Goal: Book appointment/travel/reservation

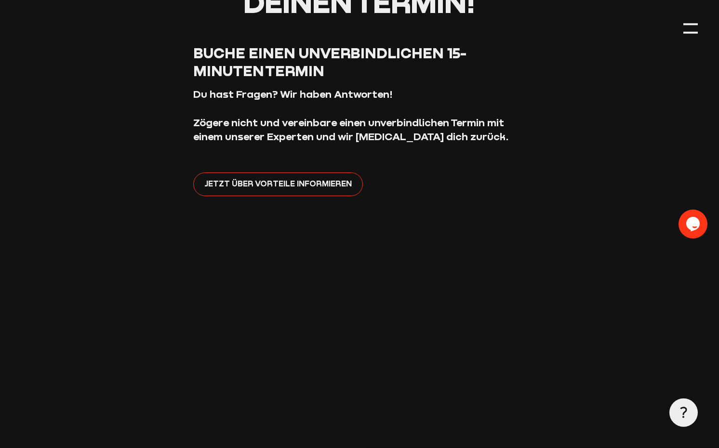
scroll to position [135, 0]
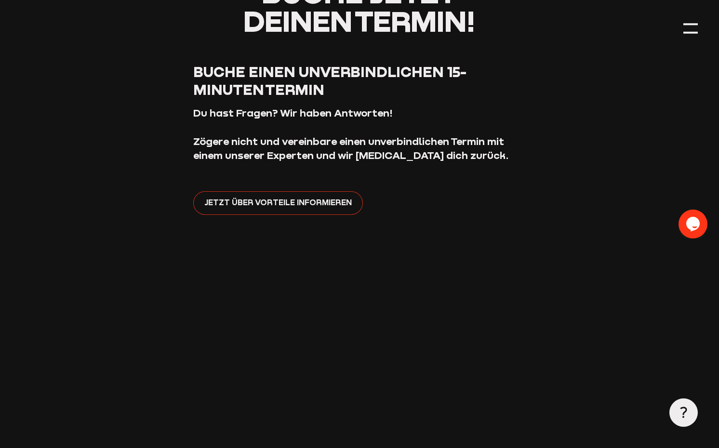
click at [262, 210] on link "Jetzt über Vorteile informieren" at bounding box center [278, 203] width 170 height 24
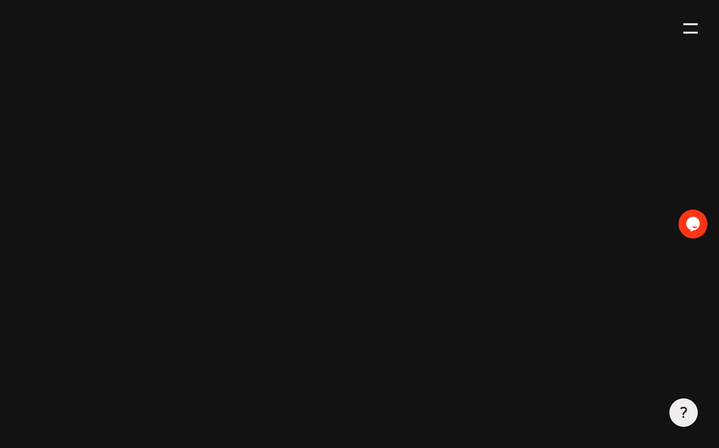
scroll to position [375, 0]
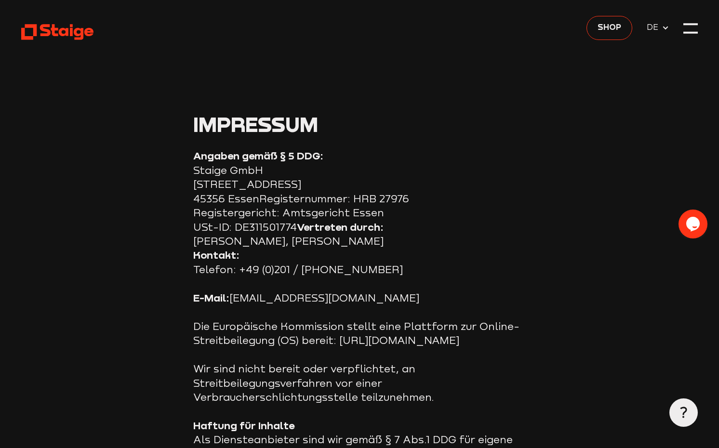
click at [475, 368] on p "Wir sind nicht bereit oder verpflichtet, an Streitbeilegungsverfahren vor einer…" at bounding box center [359, 383] width 333 height 42
